Goal: Task Accomplishment & Management: Manage account settings

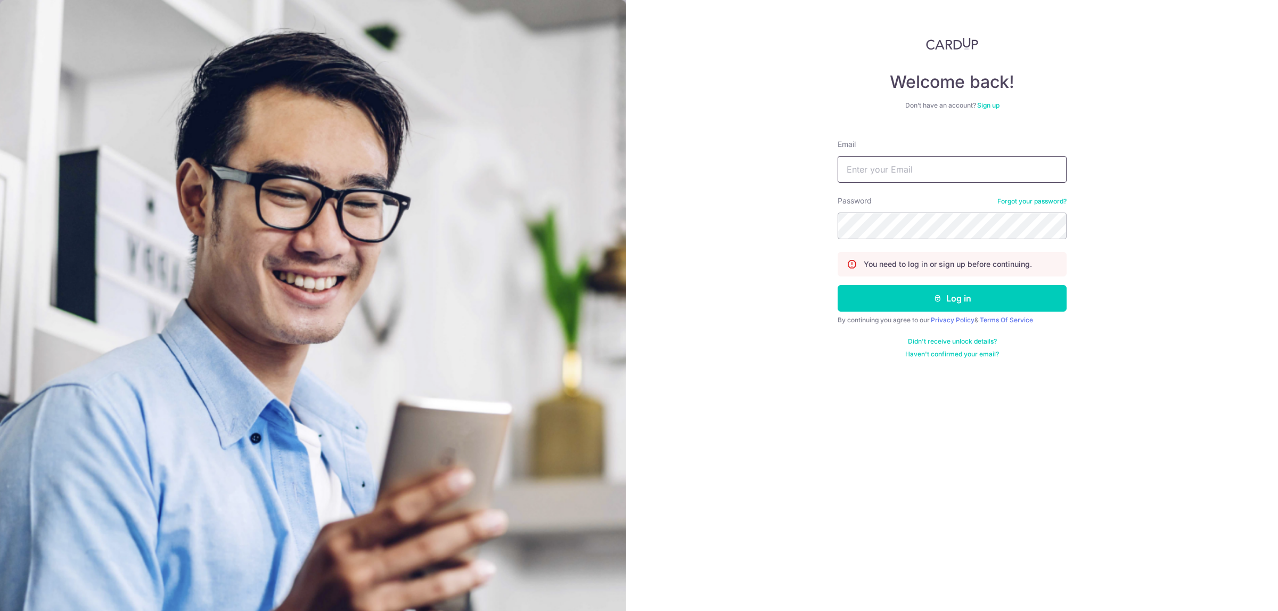
type input "[PERSON_NAME][EMAIL_ADDRESS][DOMAIN_NAME]"
drag, startPoint x: 933, startPoint y: 284, endPoint x: 940, endPoint y: 288, distance: 7.9
click at [934, 284] on form "Email [PERSON_NAME][EMAIL_ADDRESS][DOMAIN_NAME] Password Forgot your password? …" at bounding box center [952, 244] width 229 height 227
click at [943, 296] on button "Log in" at bounding box center [952, 298] width 229 height 27
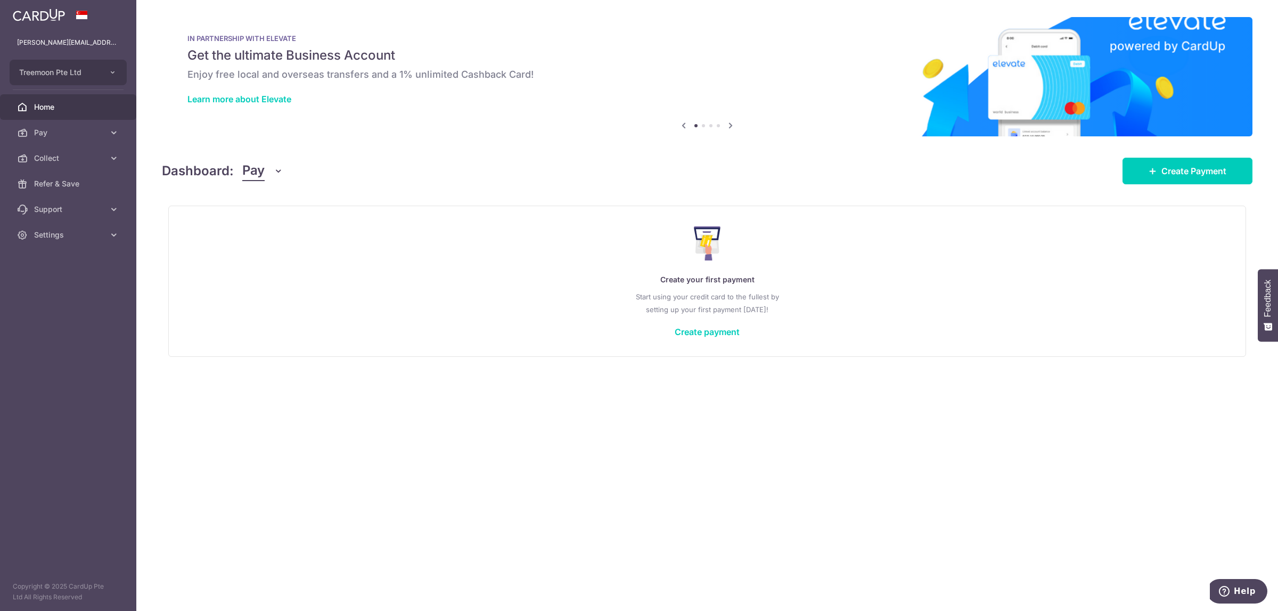
click at [274, 171] on icon "button" at bounding box center [278, 171] width 11 height 11
click at [266, 233] on link "Collect" at bounding box center [298, 227] width 111 height 26
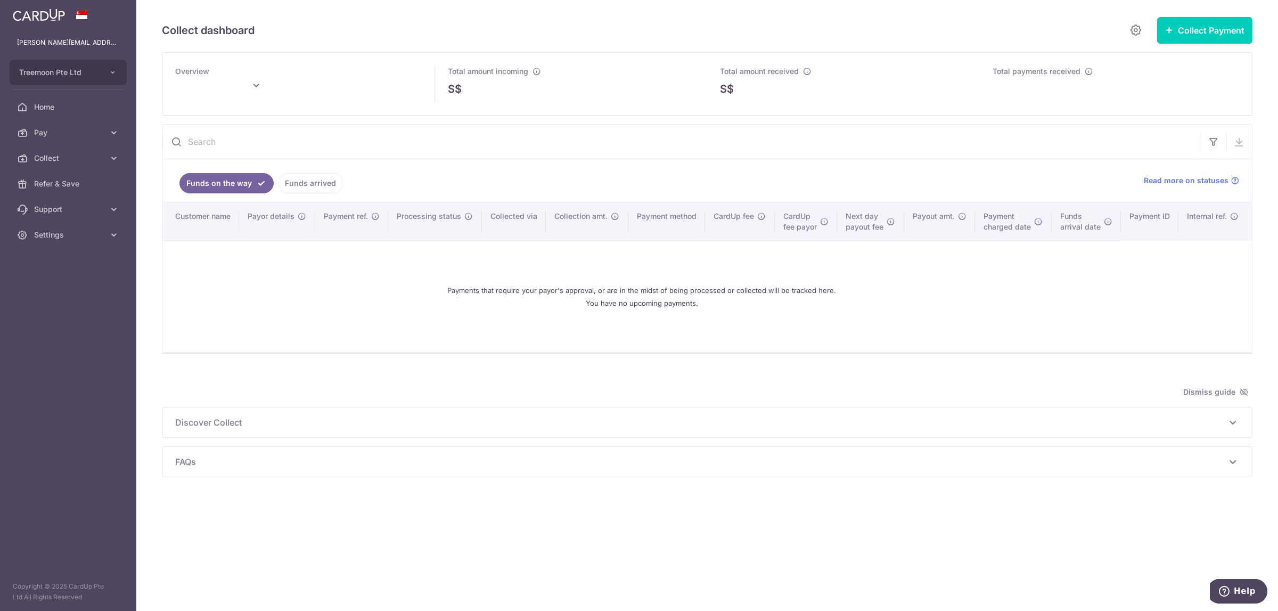
click at [312, 186] on link "Funds arrived" at bounding box center [310, 183] width 65 height 20
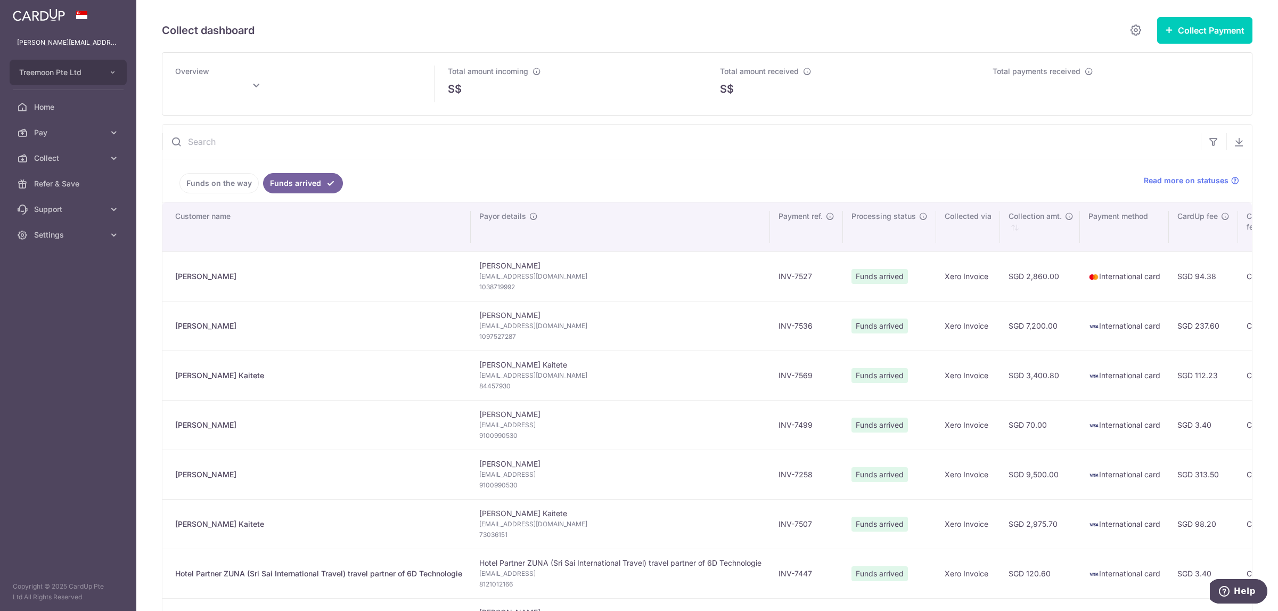
type input "[DATE]"
